Goal: Task Accomplishment & Management: Manage account settings

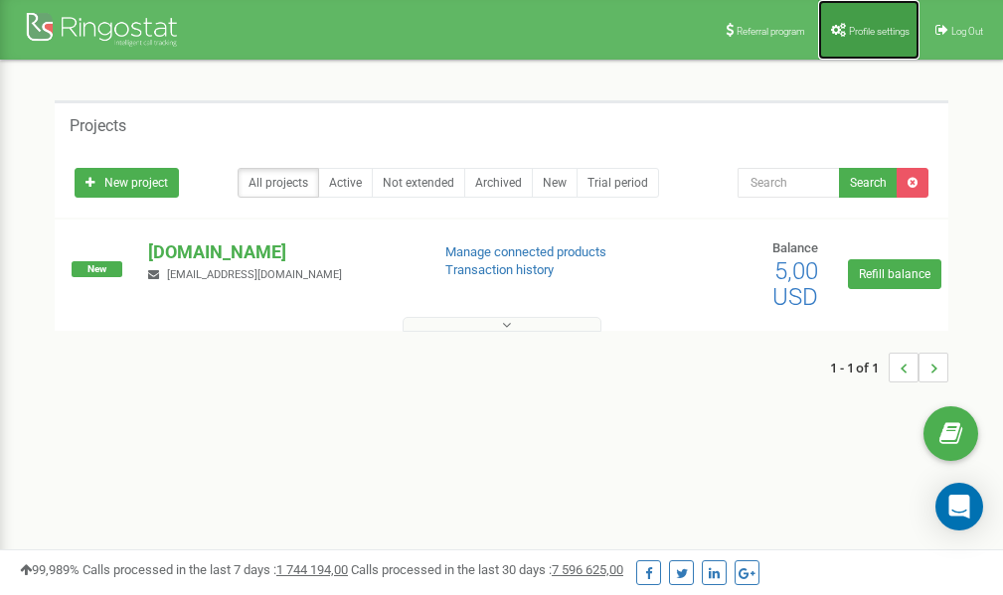
click at [858, 33] on span "Profile settings" at bounding box center [879, 31] width 61 height 11
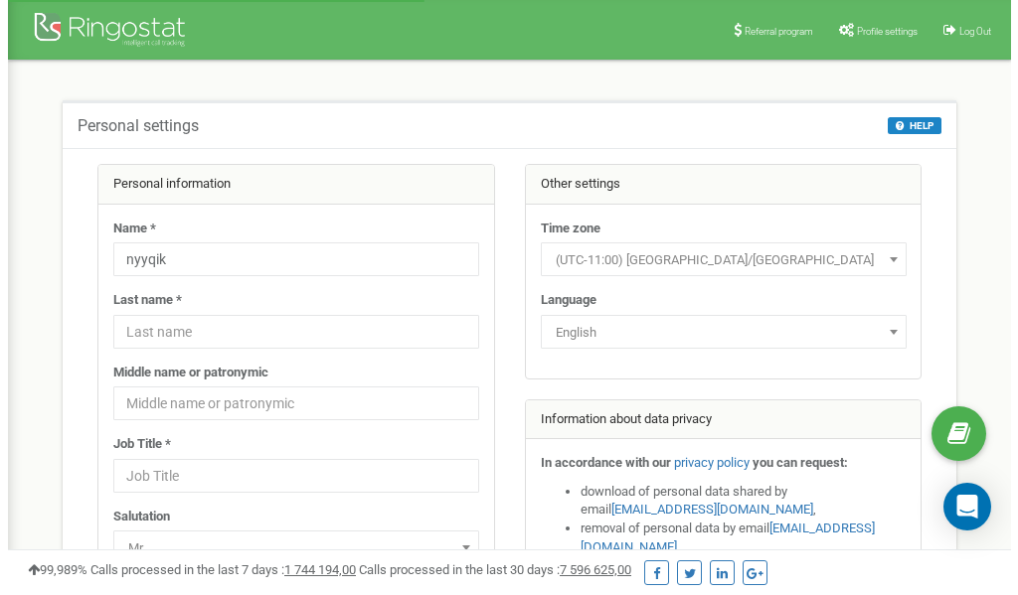
scroll to position [99, 0]
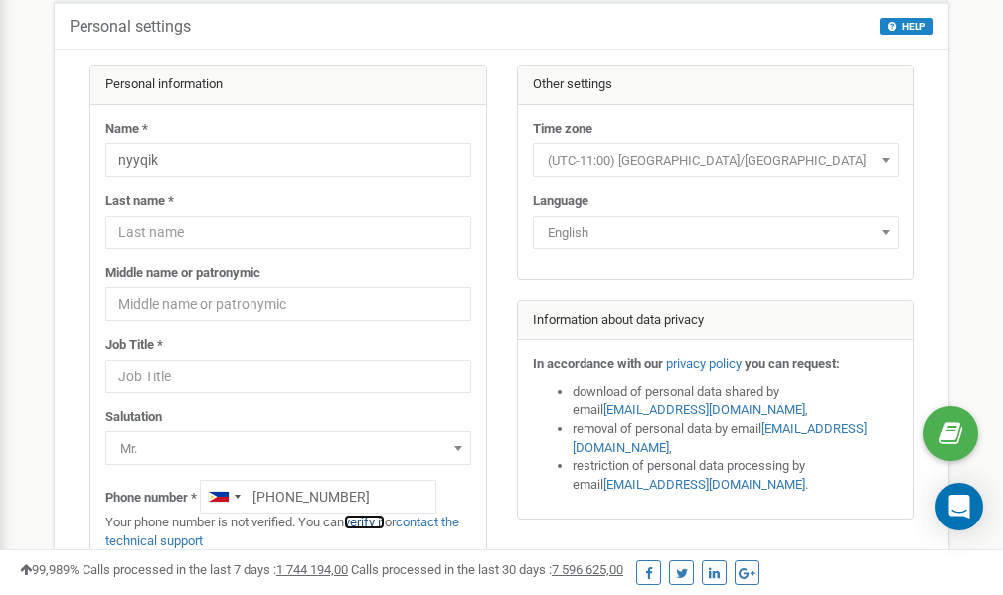
click at [369, 524] on link "verify it" at bounding box center [364, 522] width 41 height 15
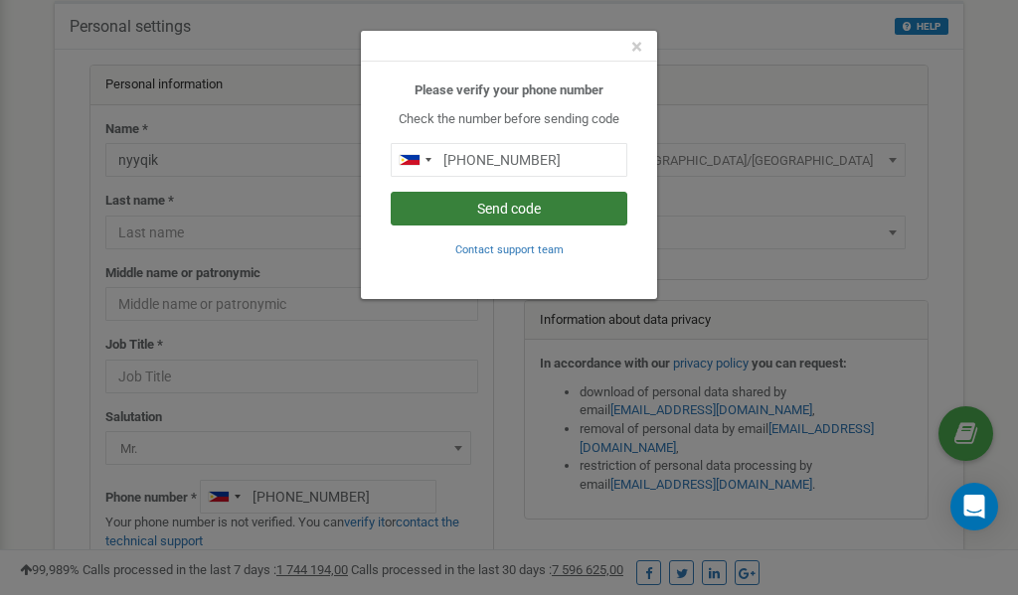
click at [510, 208] on button "Send code" at bounding box center [509, 209] width 237 height 34
